Goal: Information Seeking & Learning: Learn about a topic

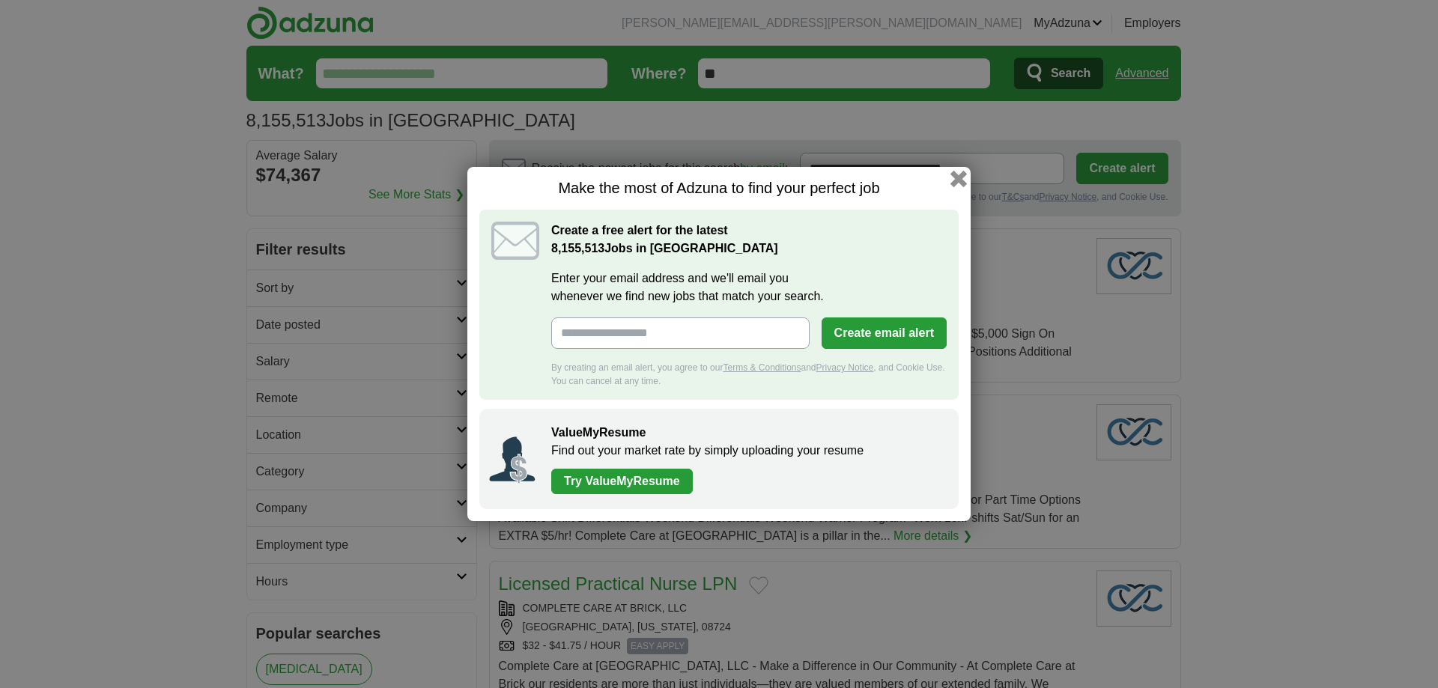
click at [953, 181] on button "button" at bounding box center [958, 179] width 16 height 16
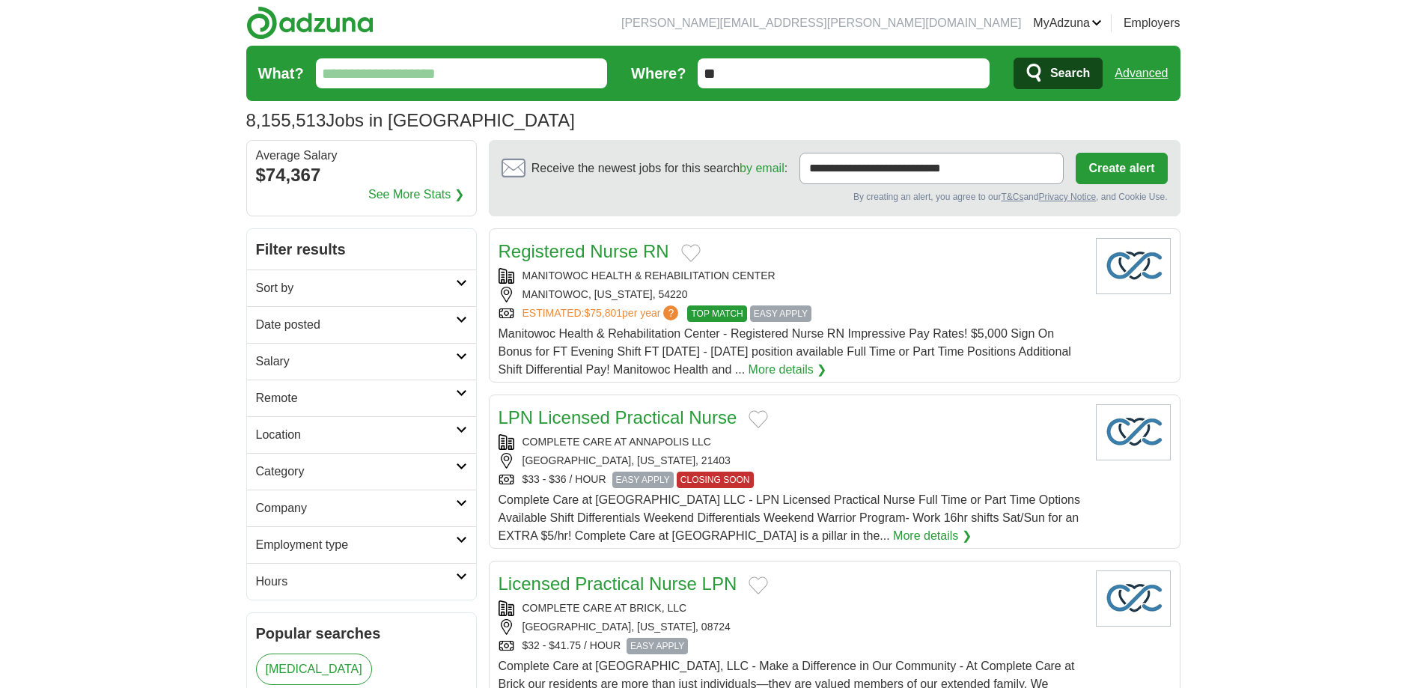
click at [401, 69] on input "What?" at bounding box center [462, 73] width 292 height 30
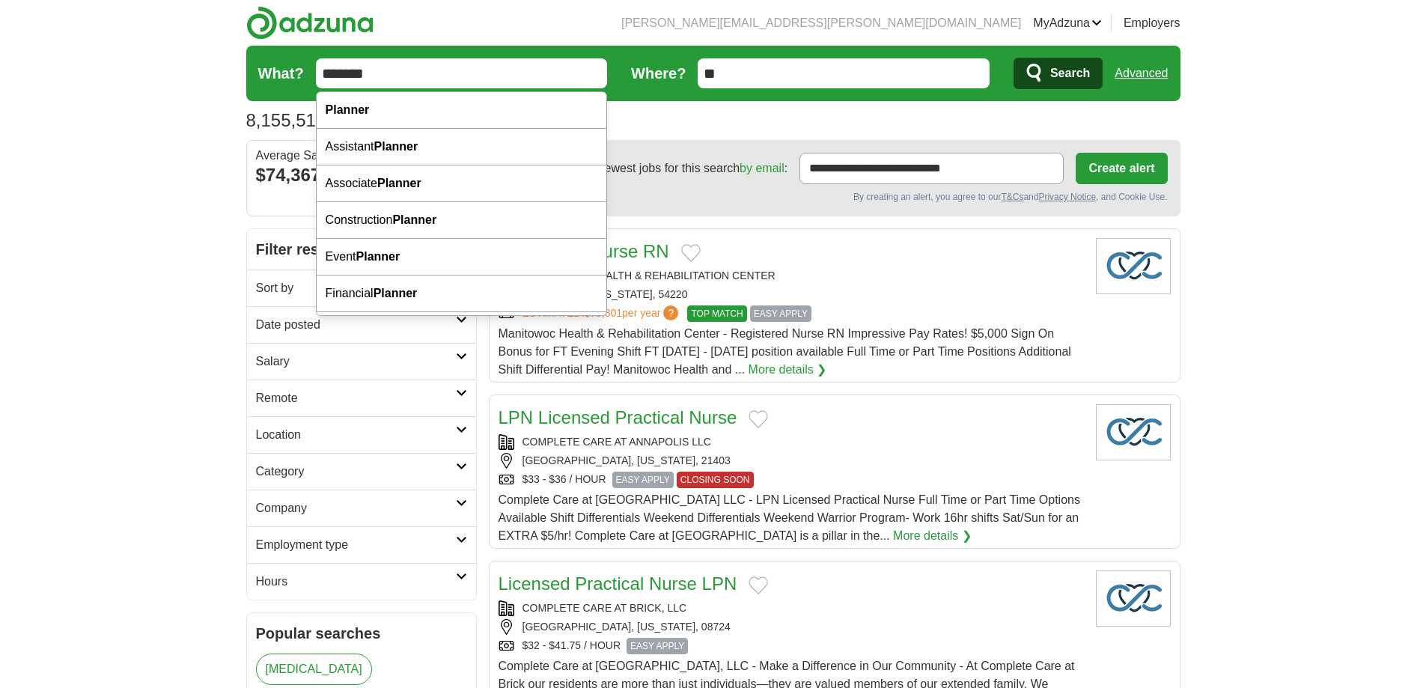
type input "*******"
click at [775, 74] on input "**" at bounding box center [844, 73] width 292 height 30
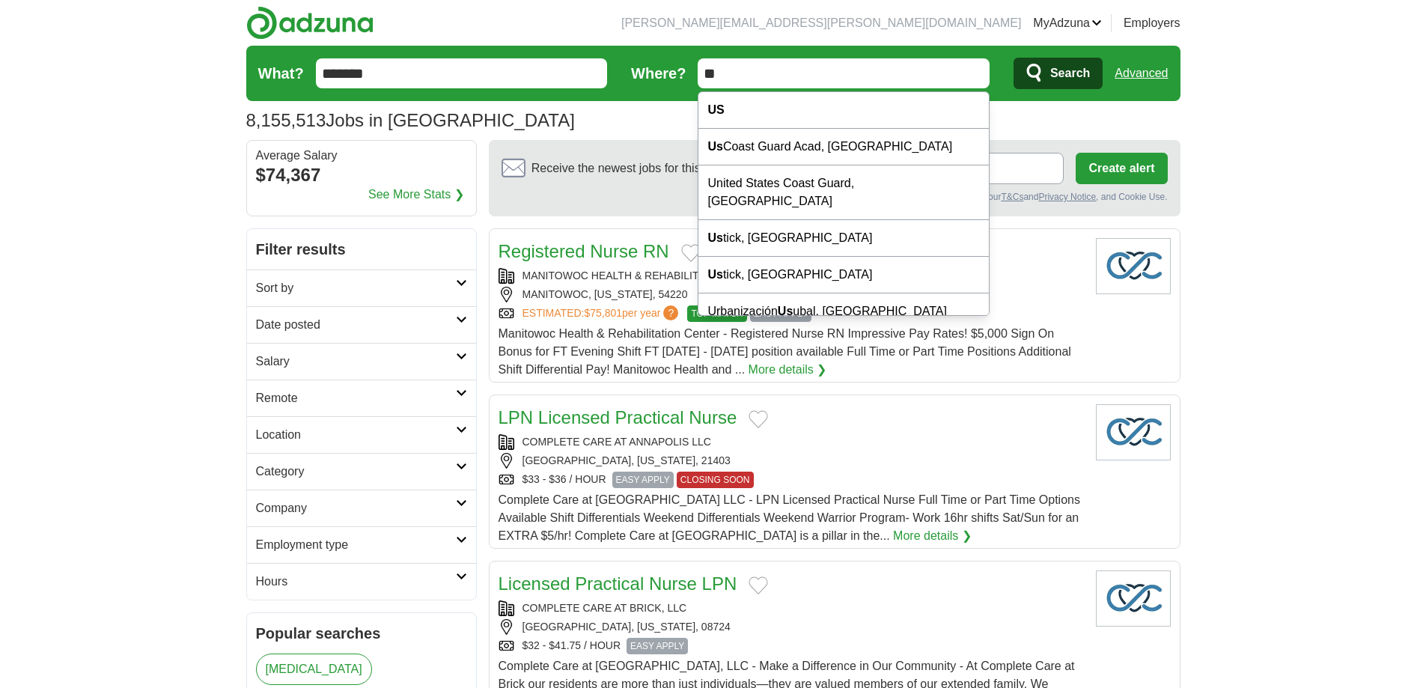
type input "*"
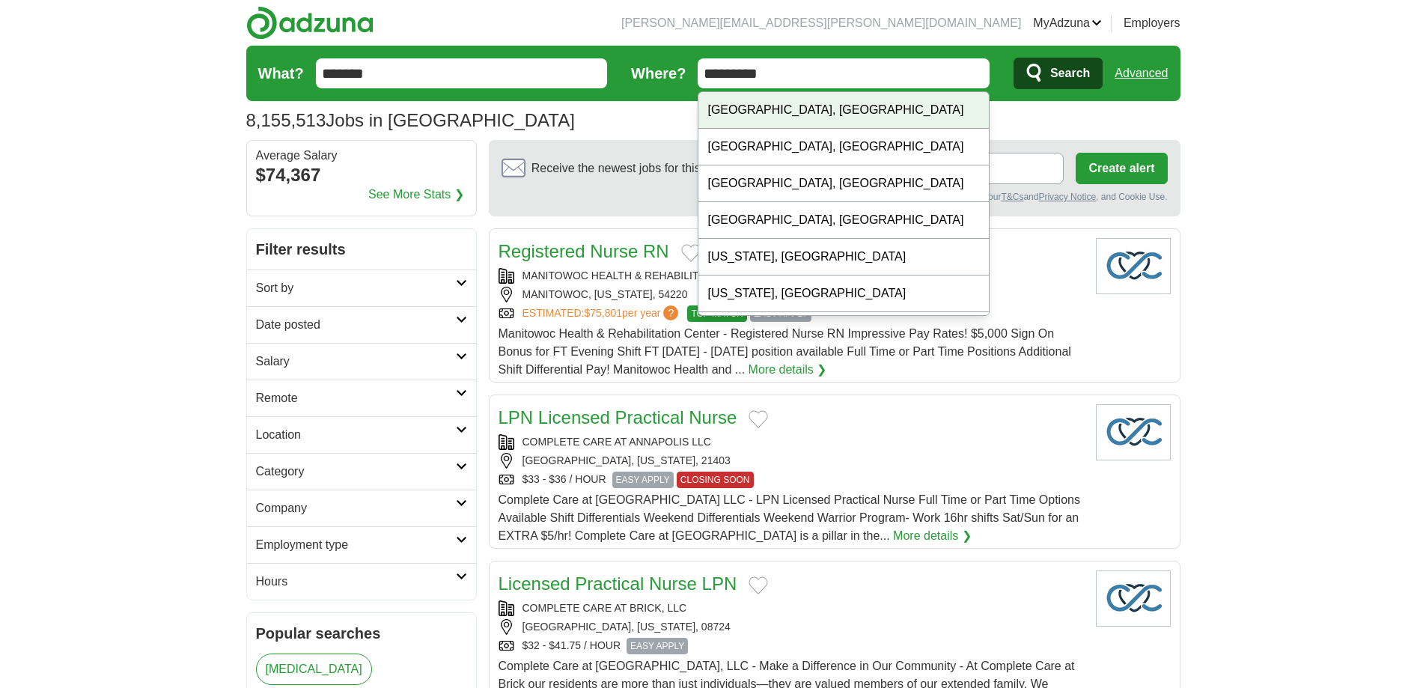
click at [758, 103] on div "Fresno, CA" at bounding box center [844, 110] width 291 height 37
type input "**********"
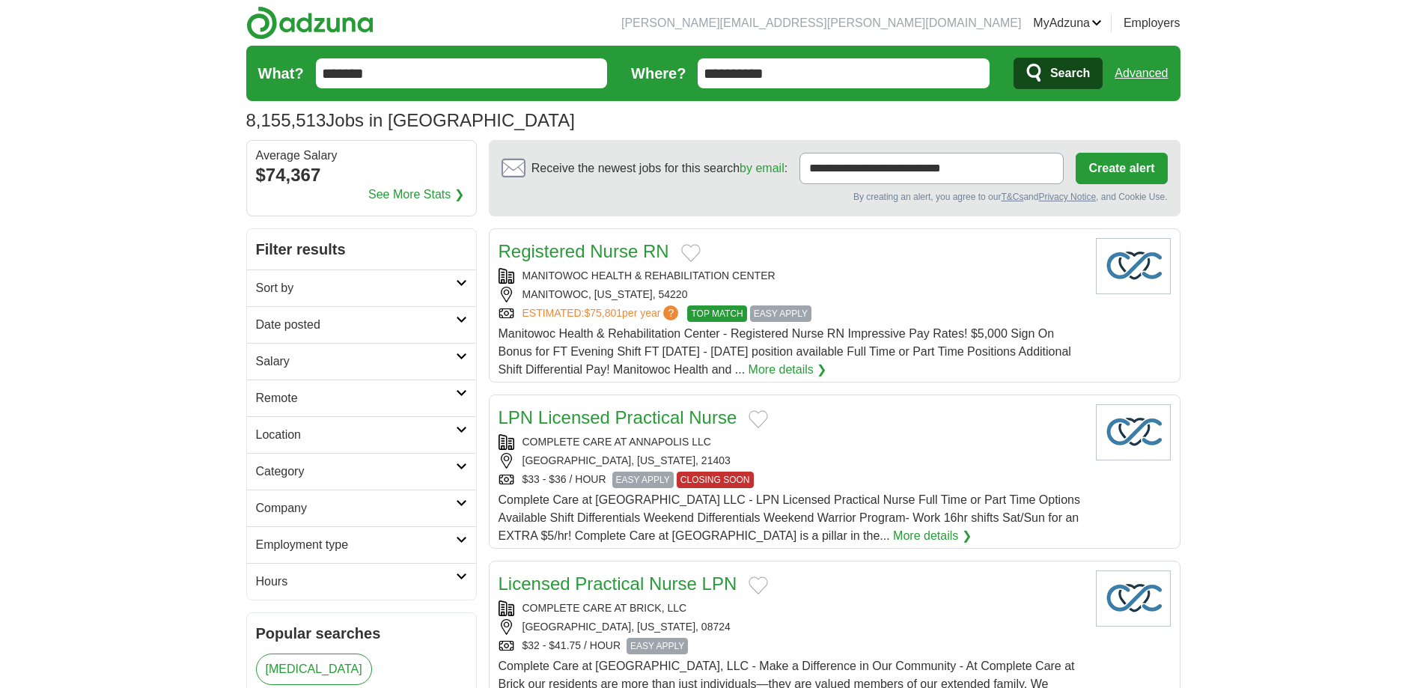
click at [1073, 64] on span "Search" at bounding box center [1070, 73] width 40 height 30
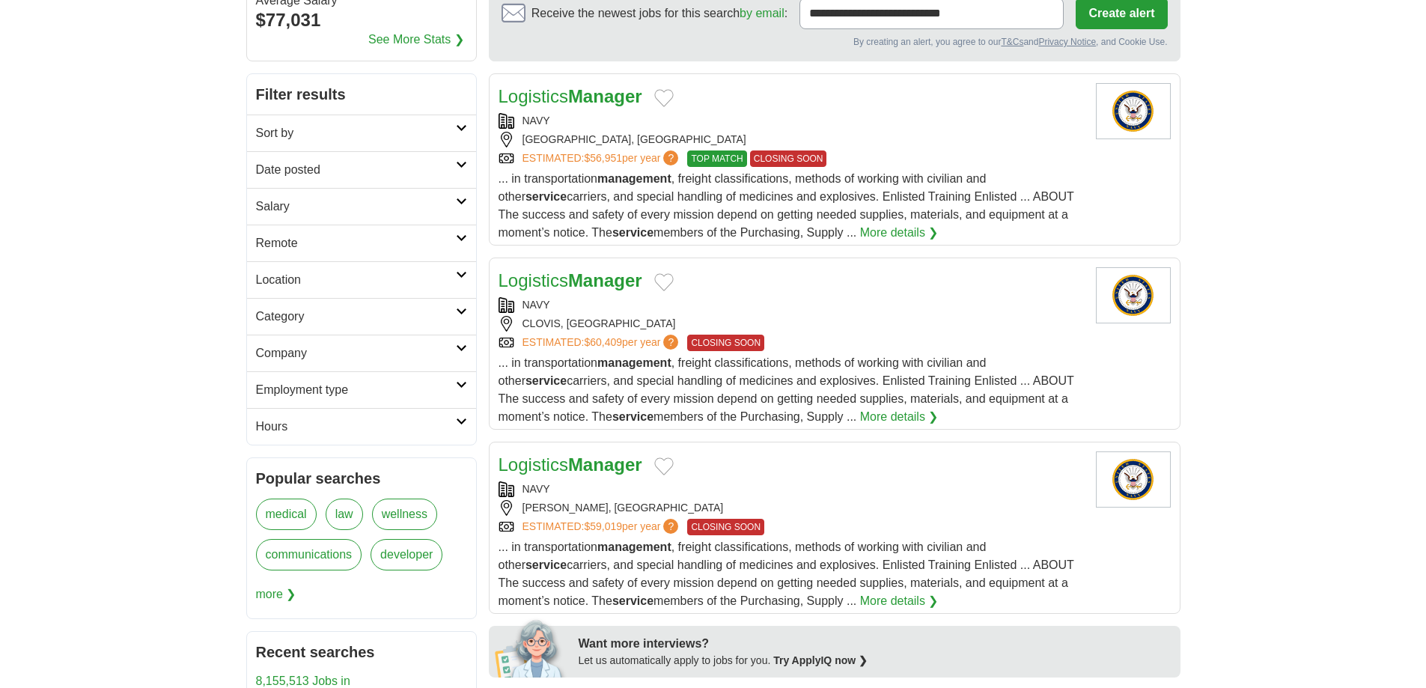
scroll to position [150, 0]
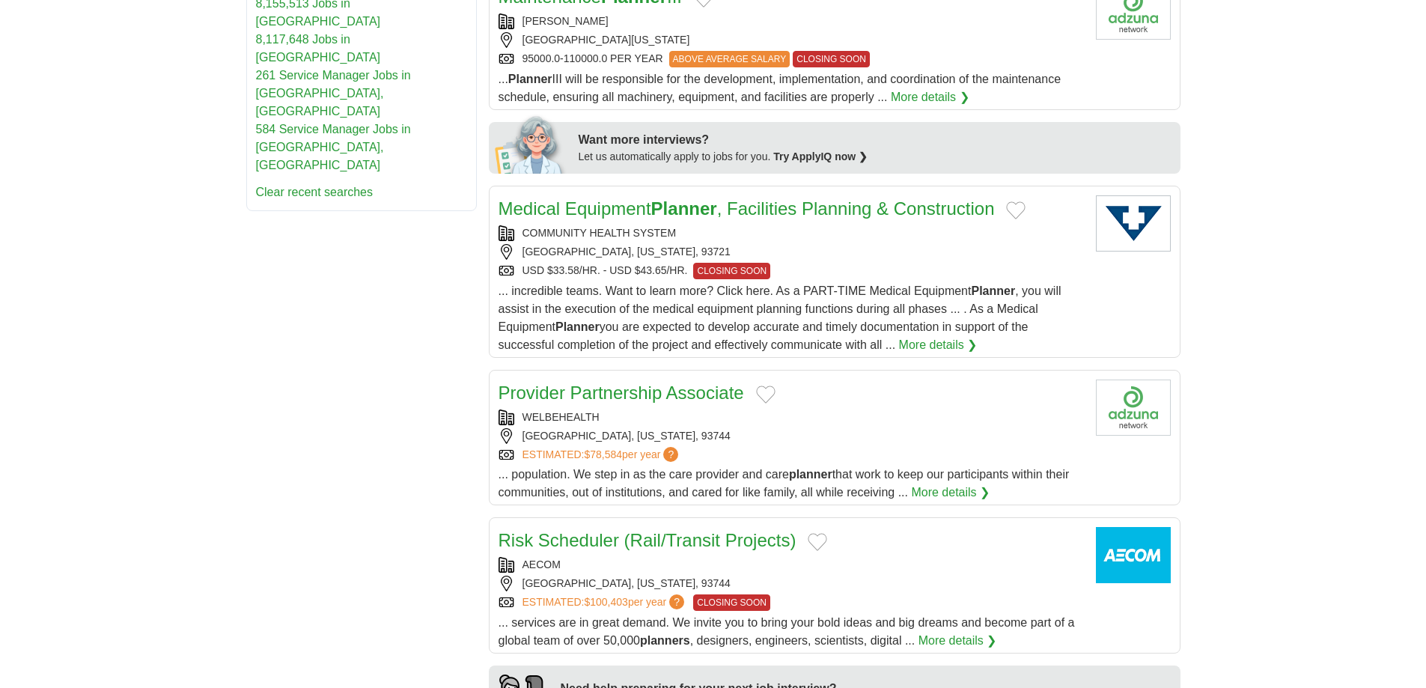
scroll to position [674, 0]
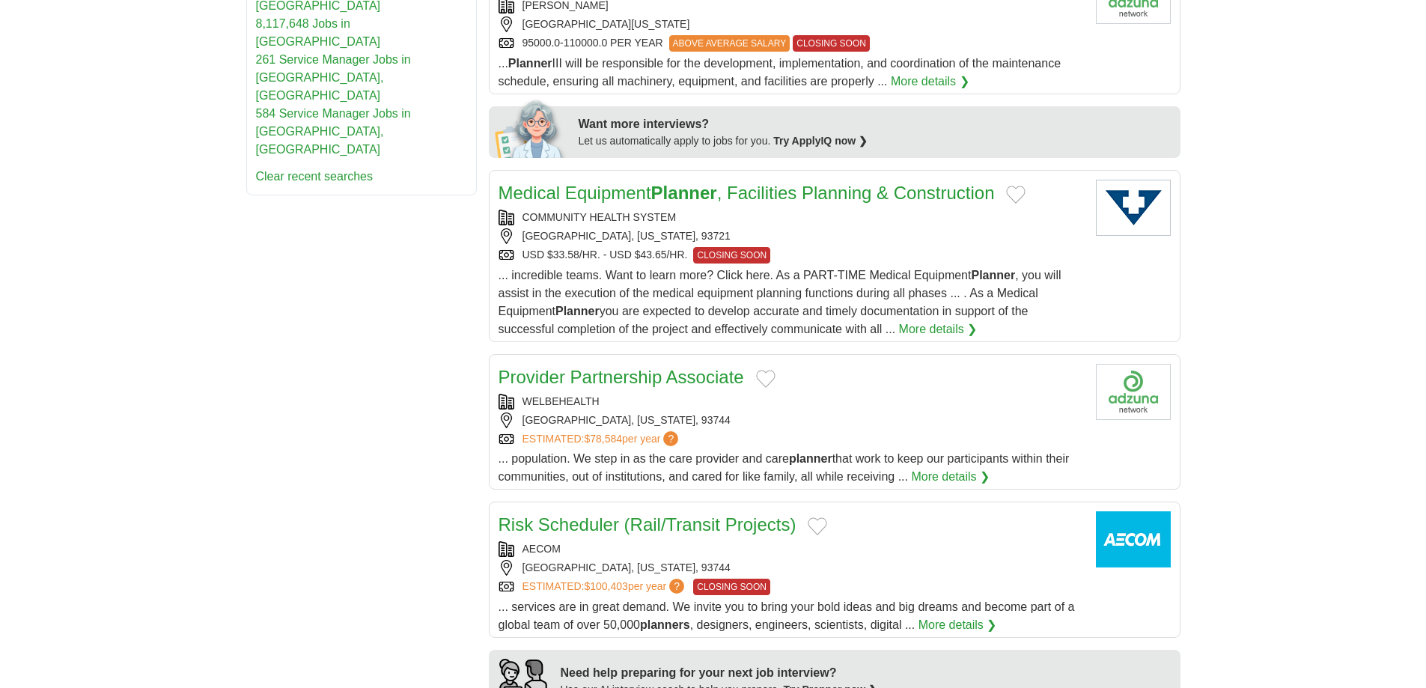
click at [681, 367] on link "Provider Partnership Associate" at bounding box center [622, 377] width 246 height 20
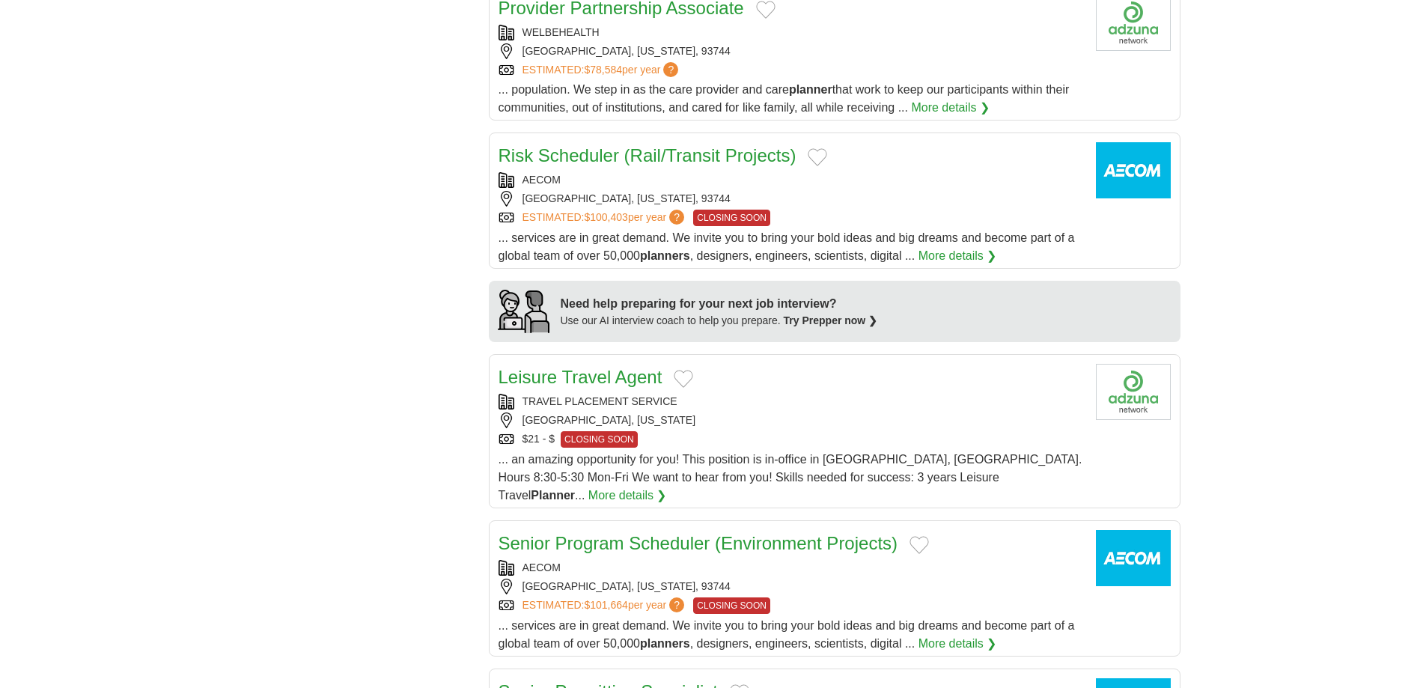
scroll to position [1048, 0]
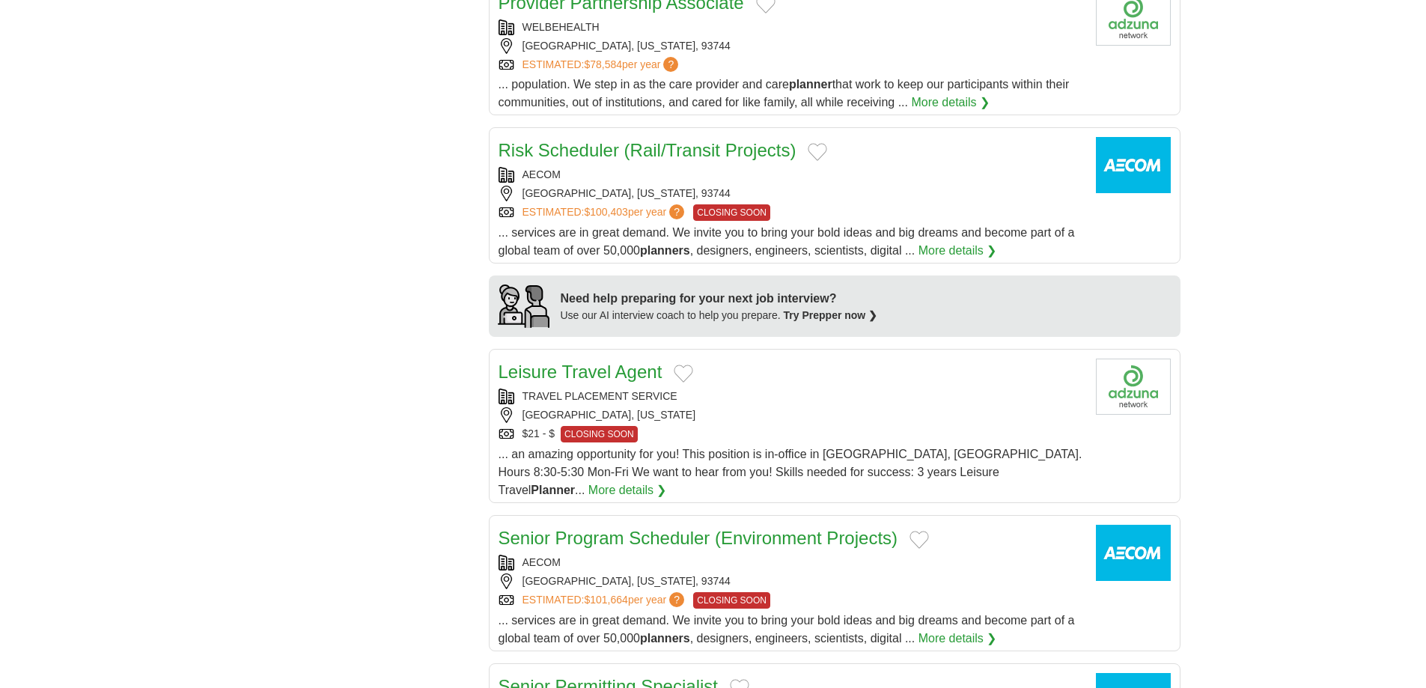
click at [597, 528] on link "Senior Program Scheduler (Environment Projects)" at bounding box center [699, 538] width 400 height 20
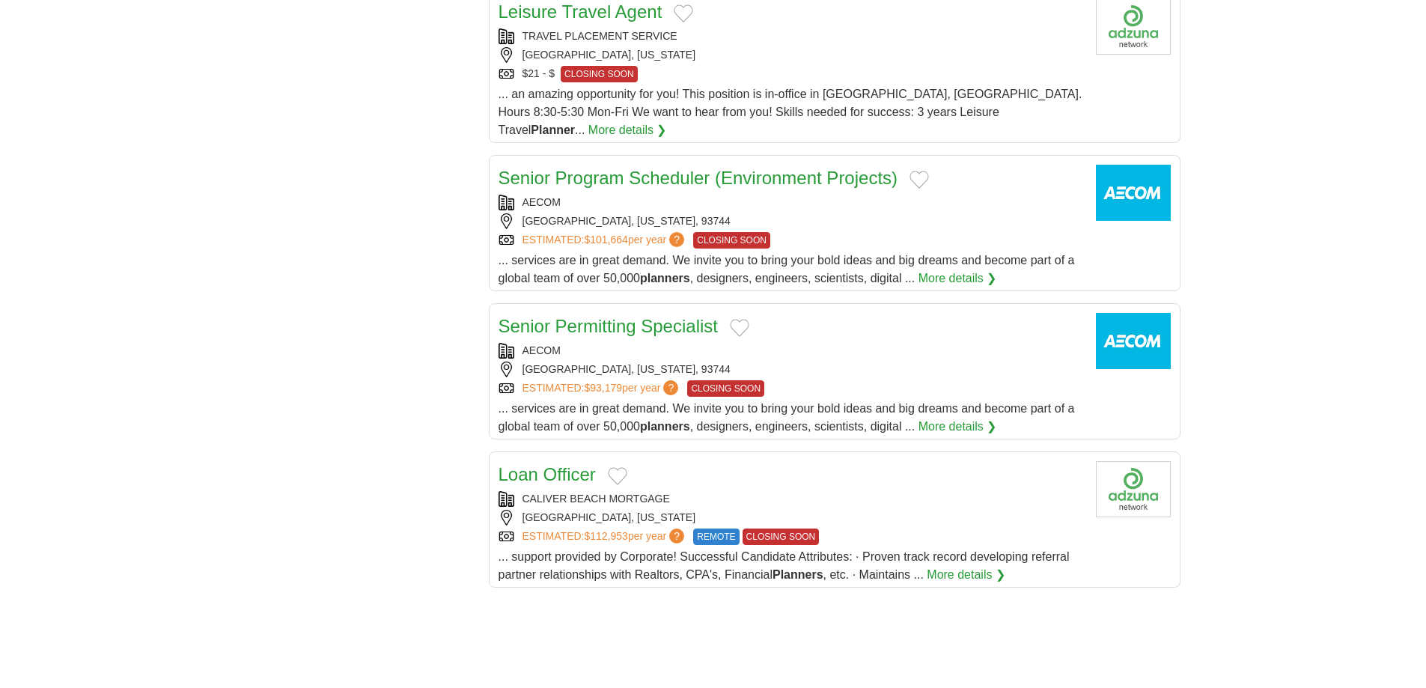
scroll to position [1423, 0]
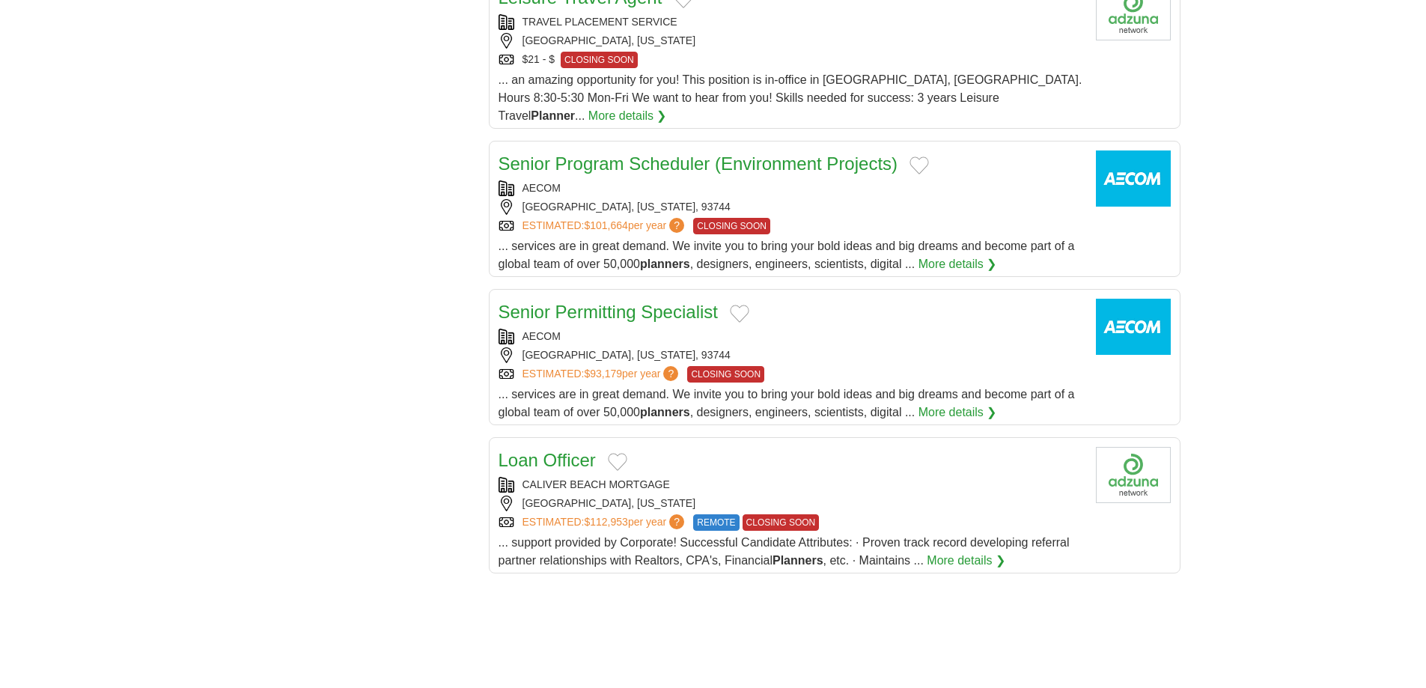
click at [574, 302] on link "Senior Permitting Specialist" at bounding box center [608, 312] width 219 height 20
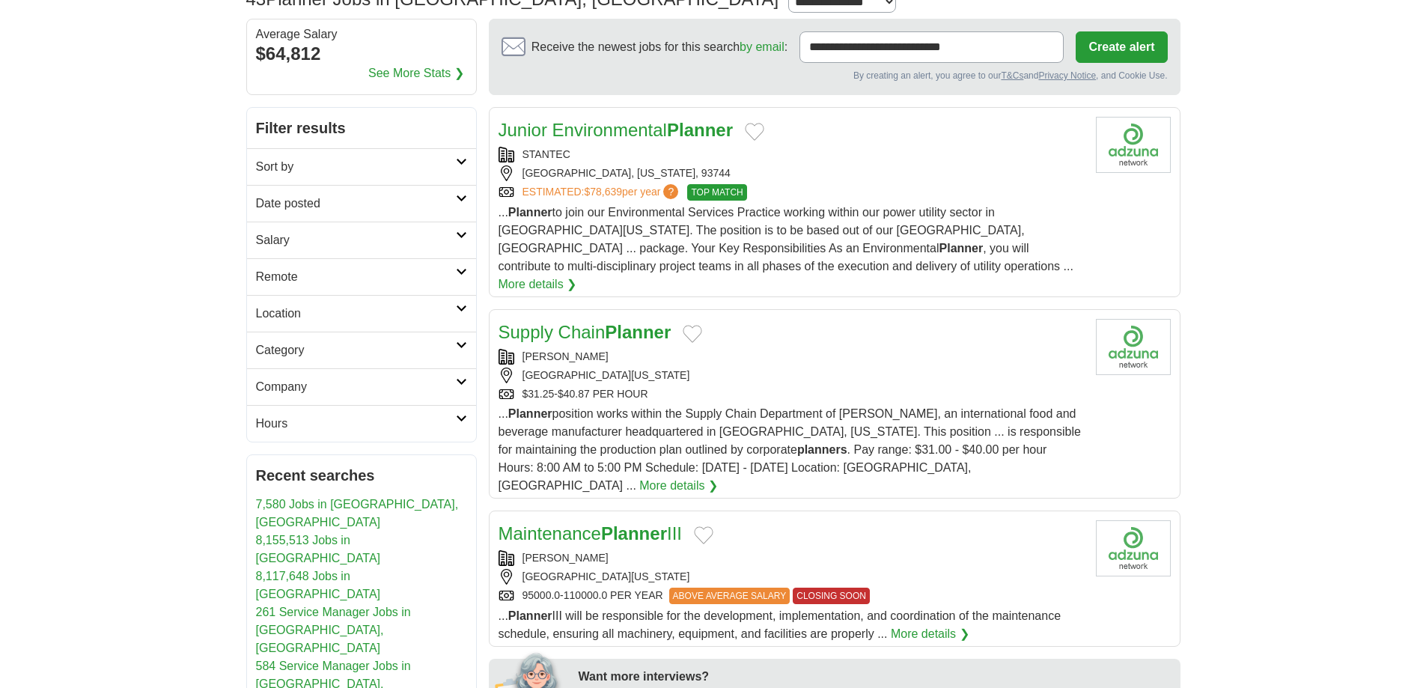
scroll to position [0, 0]
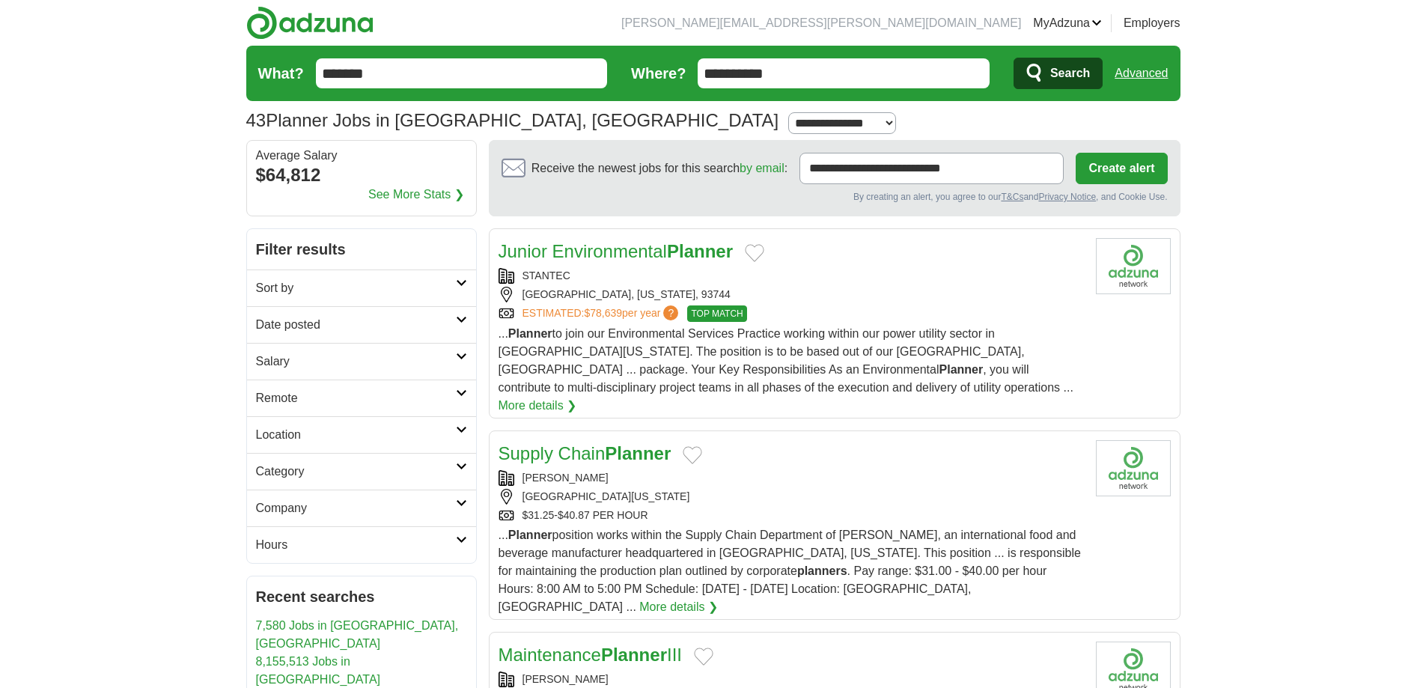
click at [456, 425] on link "Location" at bounding box center [361, 434] width 229 height 37
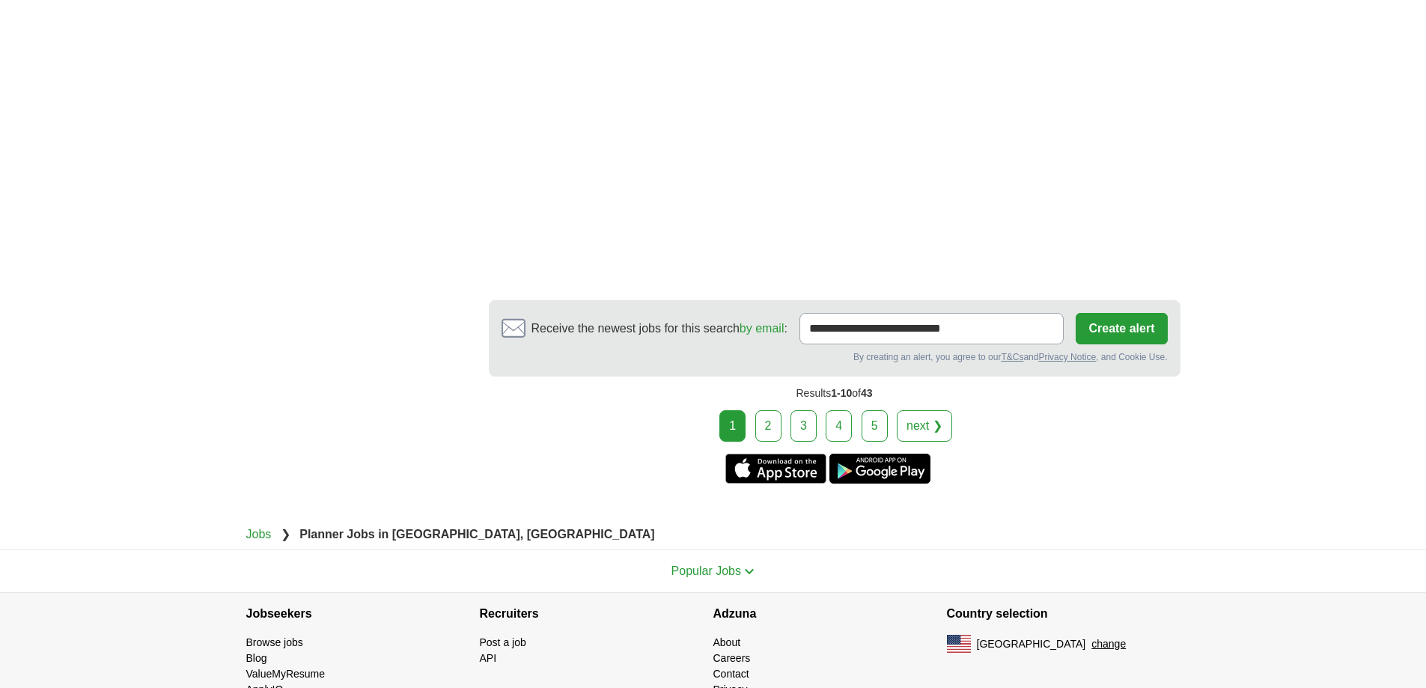
scroll to position [2648, 0]
click at [770, 409] on link "2" at bounding box center [768, 424] width 26 height 31
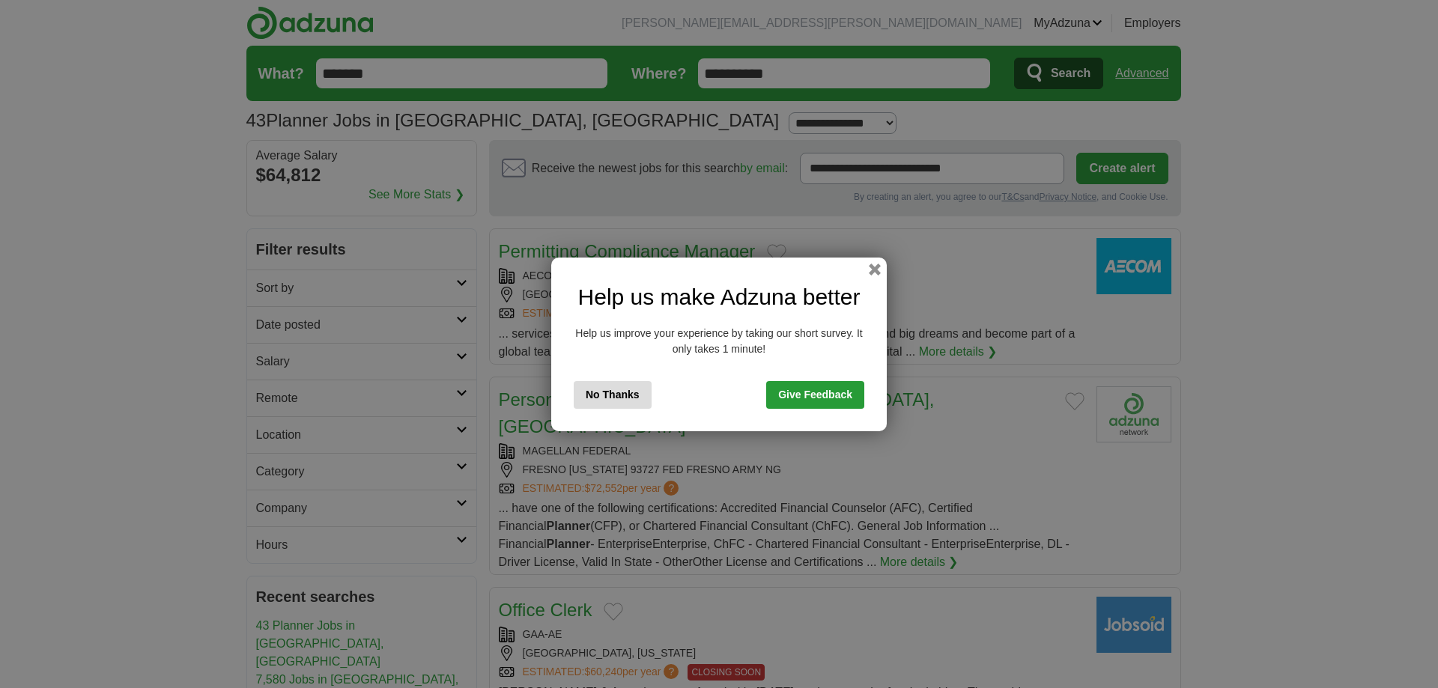
click at [616, 394] on button "No Thanks" at bounding box center [613, 395] width 78 height 28
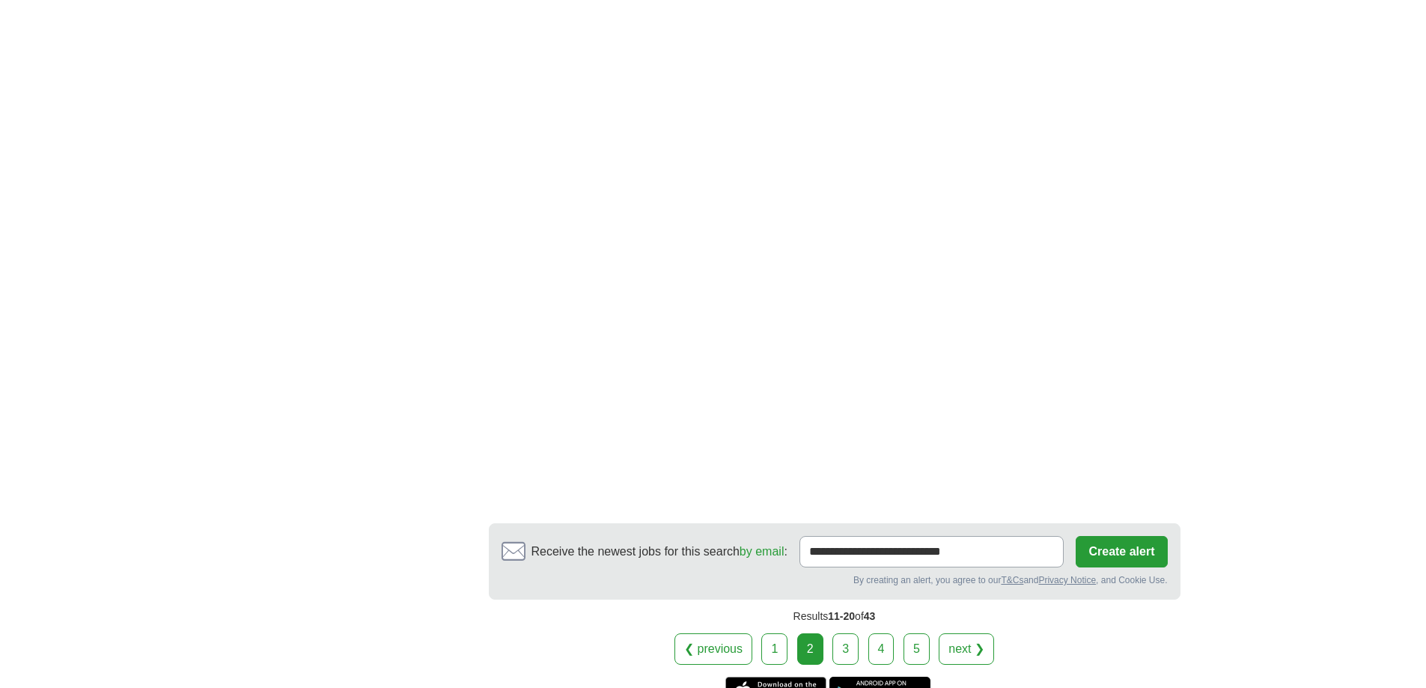
scroll to position [2171, 0]
click at [845, 633] on link "3" at bounding box center [846, 648] width 26 height 31
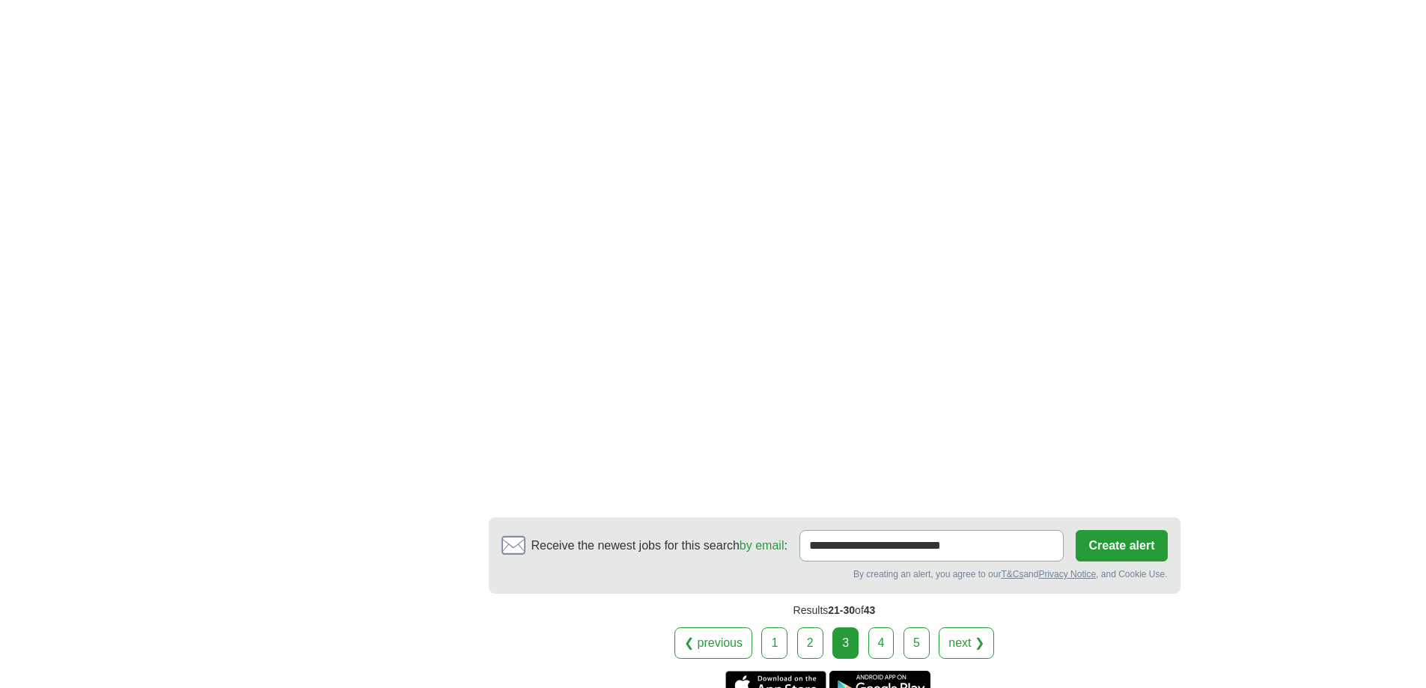
scroll to position [2246, 0]
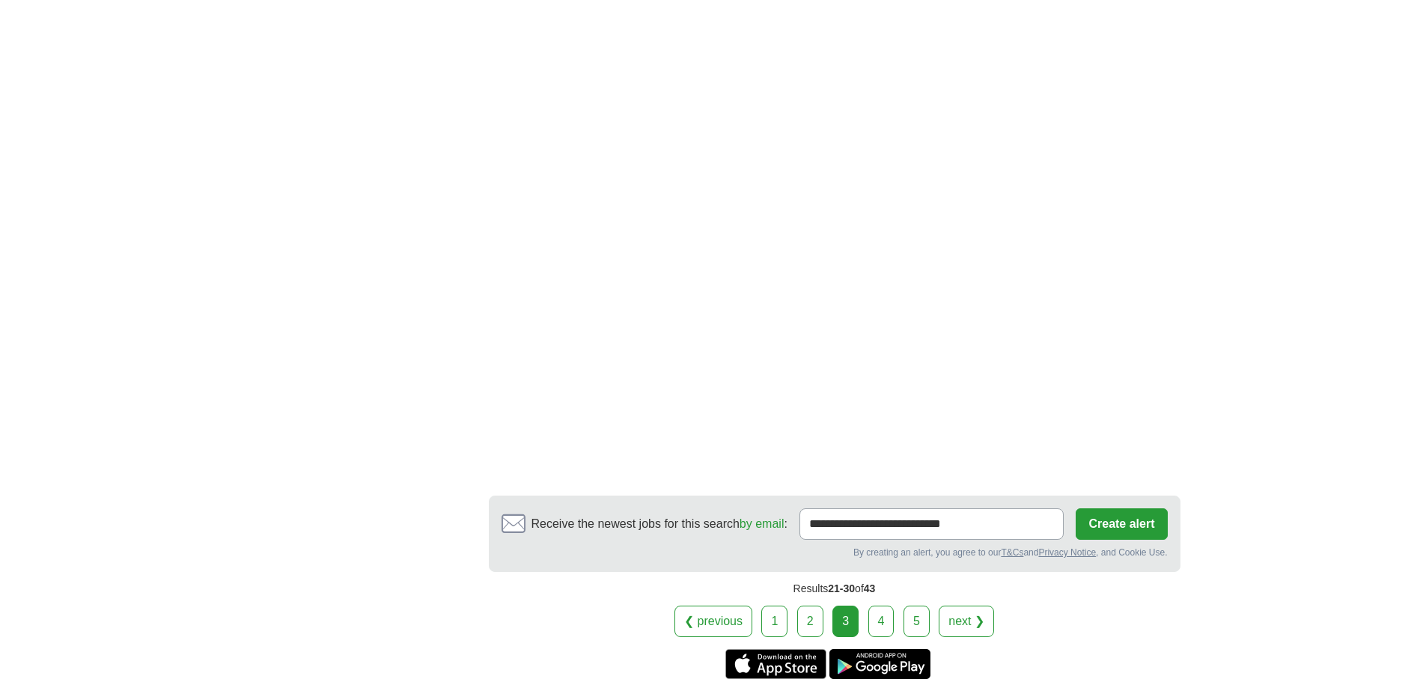
click at [877, 619] on link "4" at bounding box center [882, 621] width 26 height 31
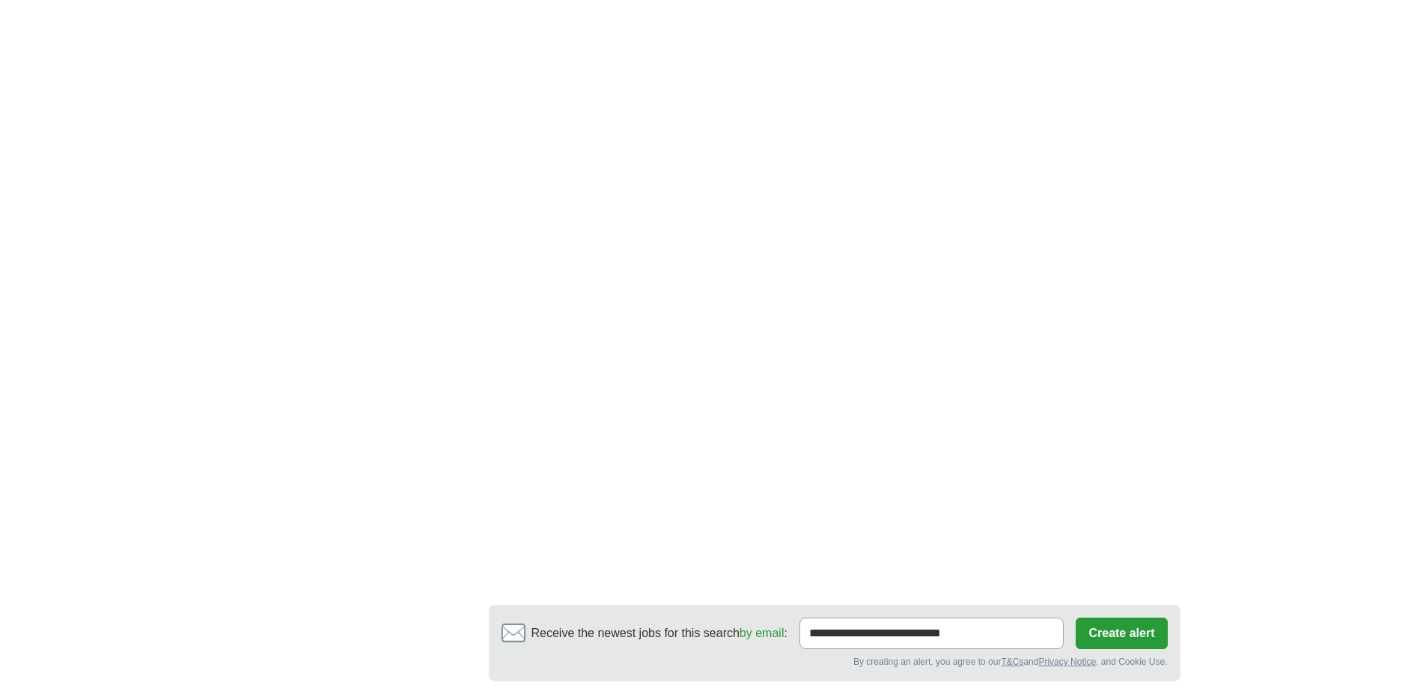
scroll to position [2246, 0]
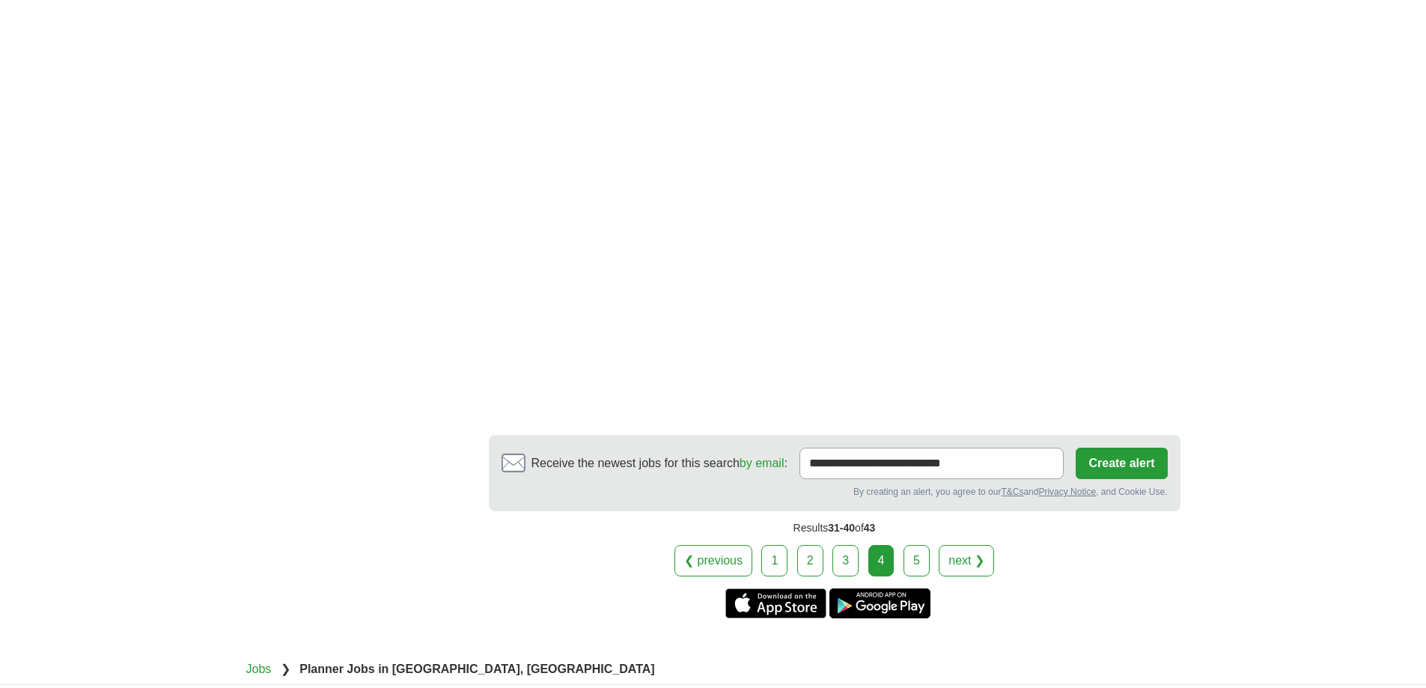
click at [916, 545] on link "5" at bounding box center [917, 560] width 26 height 31
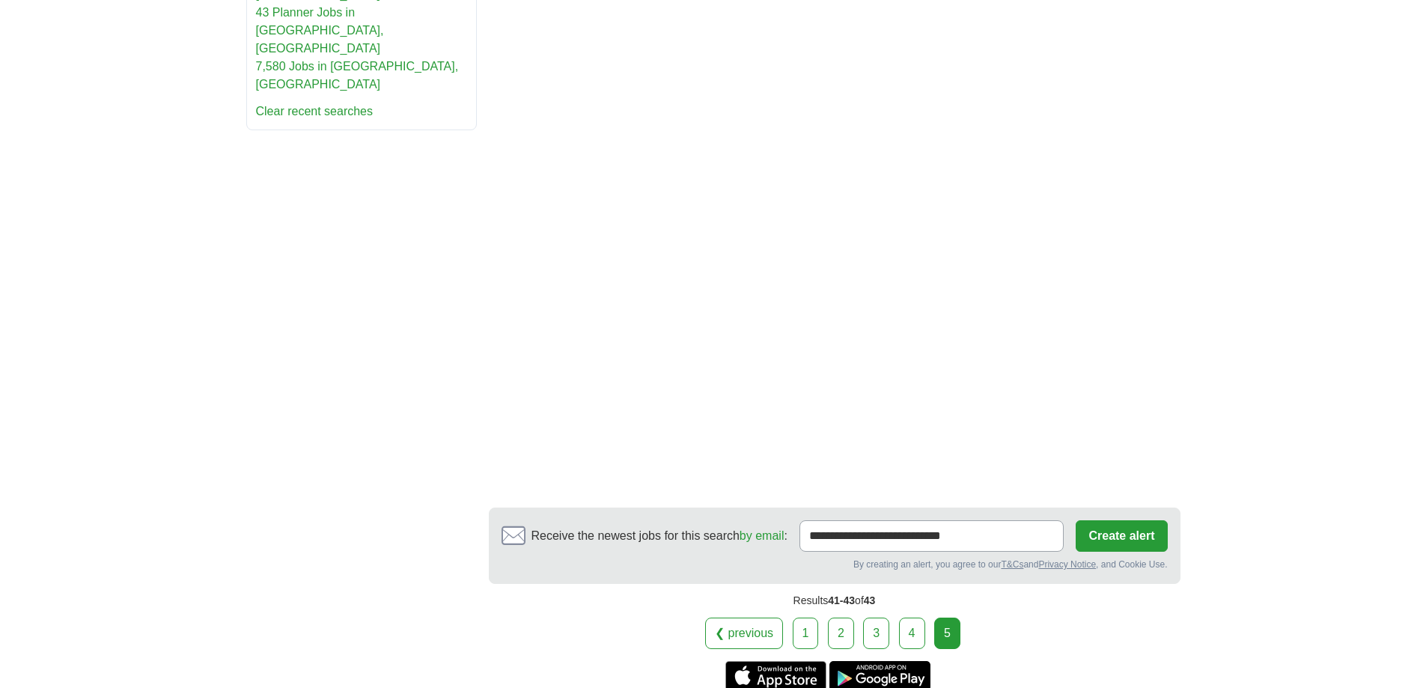
scroll to position [524, 0]
